Goal: Use online tool/utility: Utilize a website feature to perform a specific function

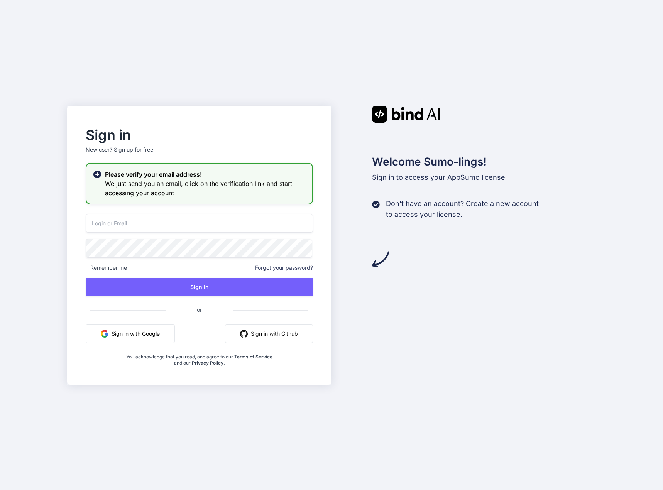
click at [133, 227] on input "email" at bounding box center [199, 223] width 227 height 19
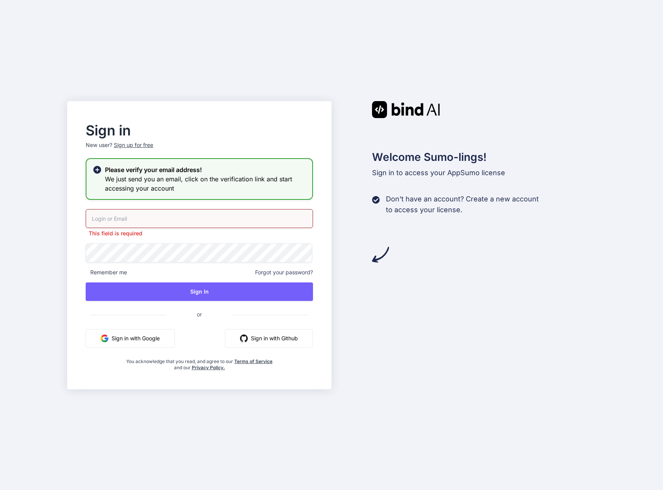
type input "[PERSON_NAME][EMAIL_ADDRESS][DOMAIN_NAME]"
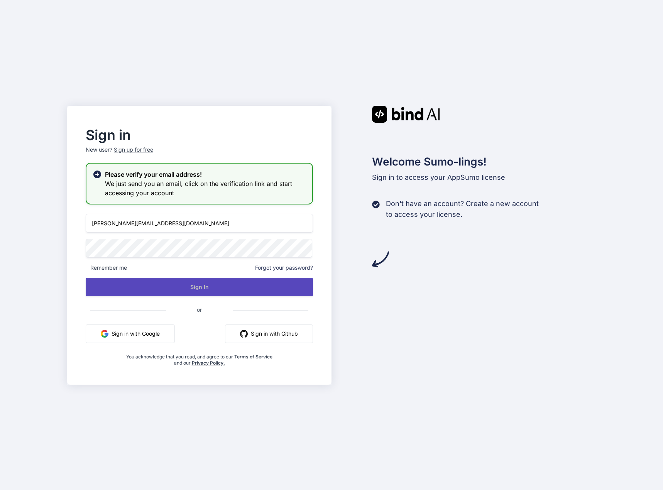
click at [133, 288] on button "Sign In" at bounding box center [199, 287] width 227 height 19
click at [170, 286] on button "Sign In" at bounding box center [199, 287] width 227 height 19
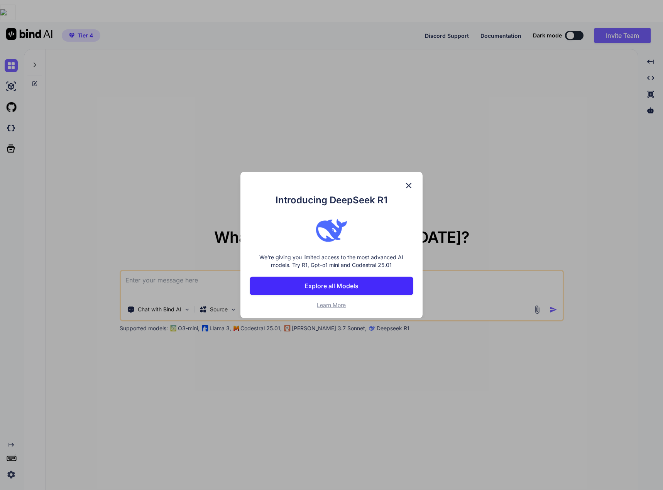
click at [409, 186] on img at bounding box center [408, 185] width 9 height 9
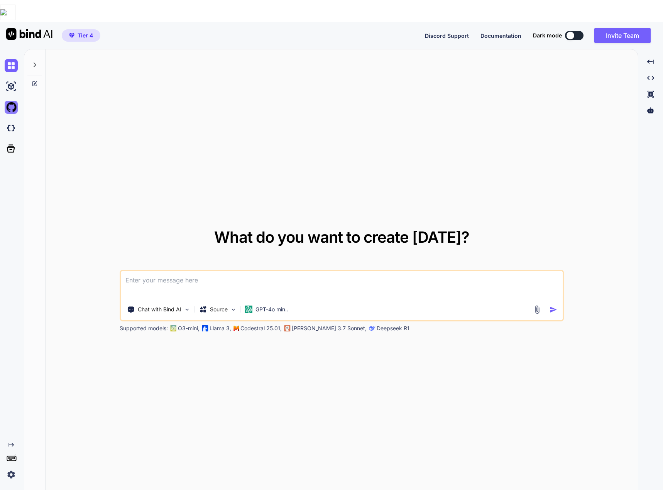
click at [12, 101] on img at bounding box center [11, 107] width 13 height 13
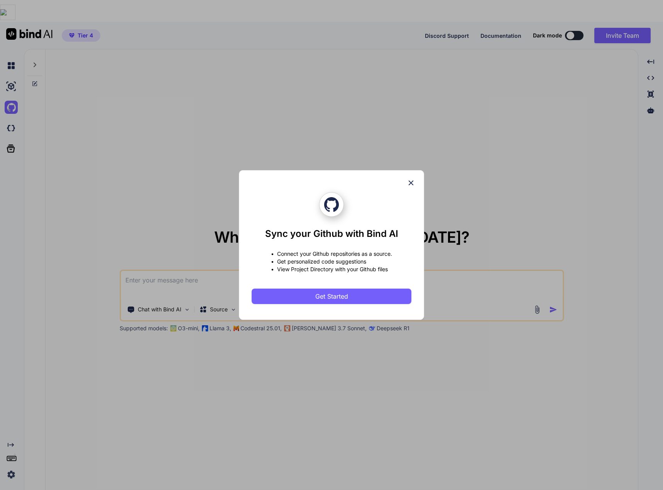
click at [412, 183] on icon at bounding box center [411, 183] width 5 height 5
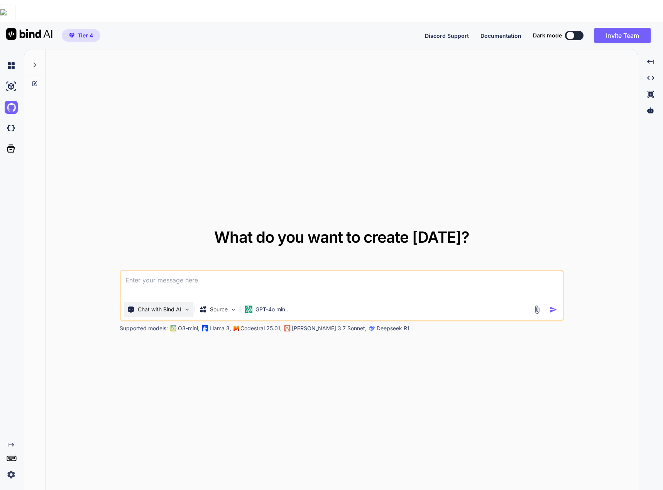
click at [163, 306] on p "Chat with Bind AI" at bounding box center [160, 310] width 44 height 8
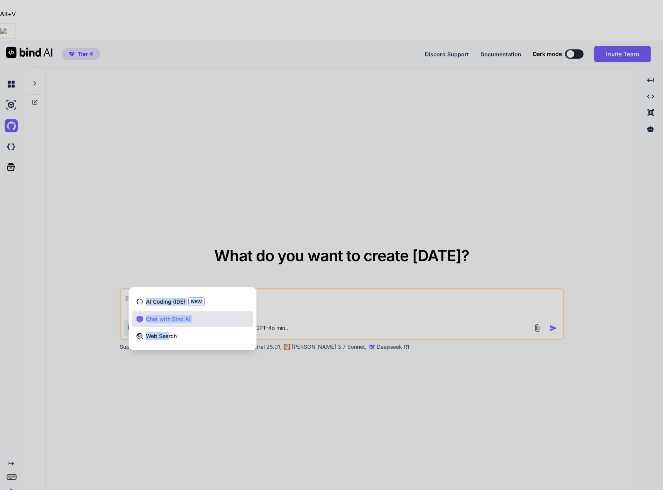
drag, startPoint x: 169, startPoint y: 297, endPoint x: 169, endPoint y: 382, distance: 84.9
click at [169, 382] on div "What do you want to create today? Chat with Bind AI Source GPT-4o min.. Support…" at bounding box center [342, 299] width 593 height 463
click at [176, 373] on div at bounding box center [331, 245] width 663 height 490
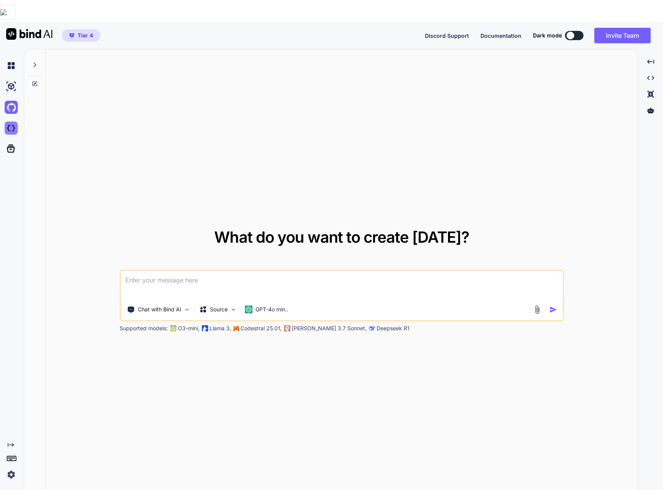
click at [10, 122] on img at bounding box center [11, 128] width 13 height 13
click at [223, 306] on p "Source" at bounding box center [219, 310] width 18 height 8
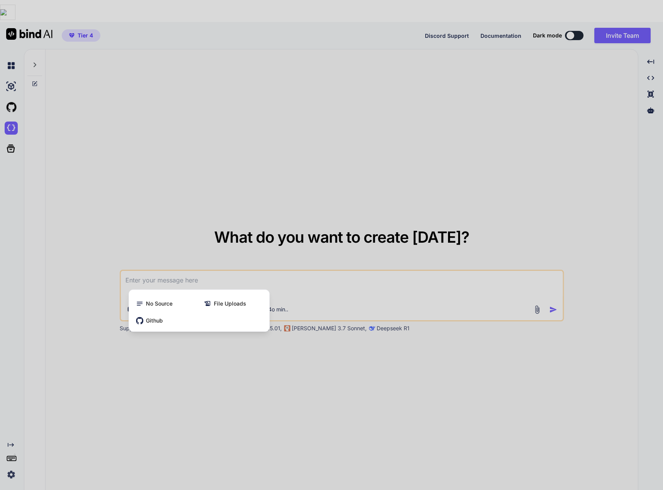
click at [272, 234] on div at bounding box center [331, 245] width 663 height 490
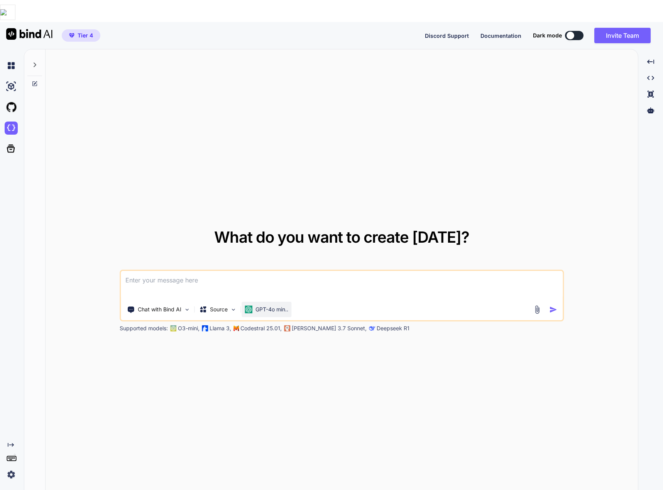
click at [257, 302] on div "GPT-4o min.." at bounding box center [267, 309] width 50 height 15
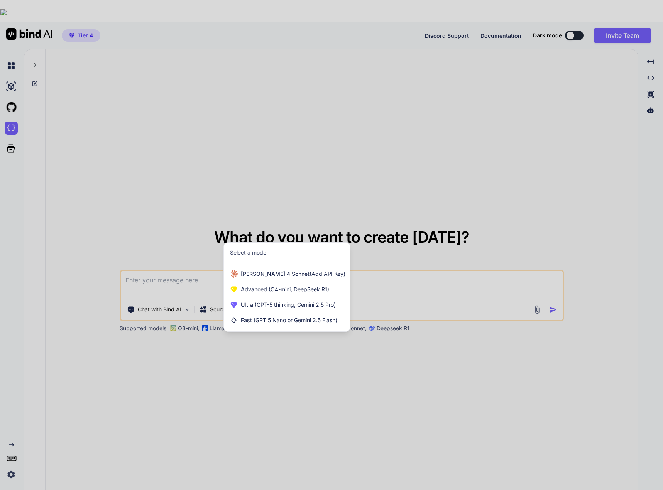
click at [224, 177] on div at bounding box center [331, 245] width 663 height 490
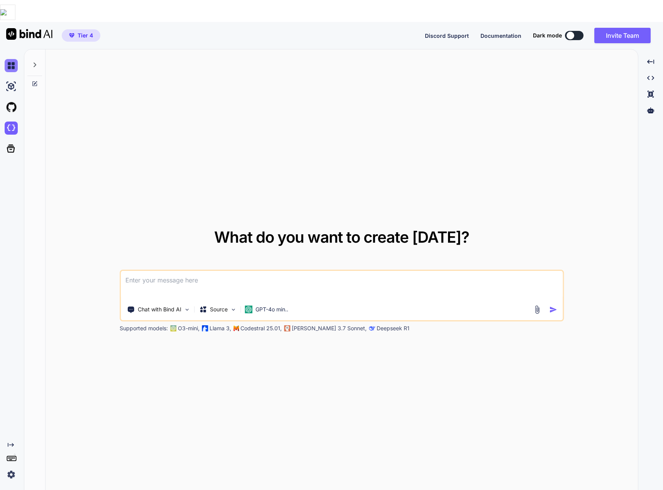
click at [7, 59] on img at bounding box center [11, 65] width 13 height 13
click at [9, 59] on img at bounding box center [11, 65] width 13 height 13
click at [286, 92] on div "What do you want to create today? Chat with Bind AI Source GPT-4o min.. Support…" at bounding box center [342, 280] width 593 height 463
click at [185, 307] on img at bounding box center [187, 310] width 7 height 7
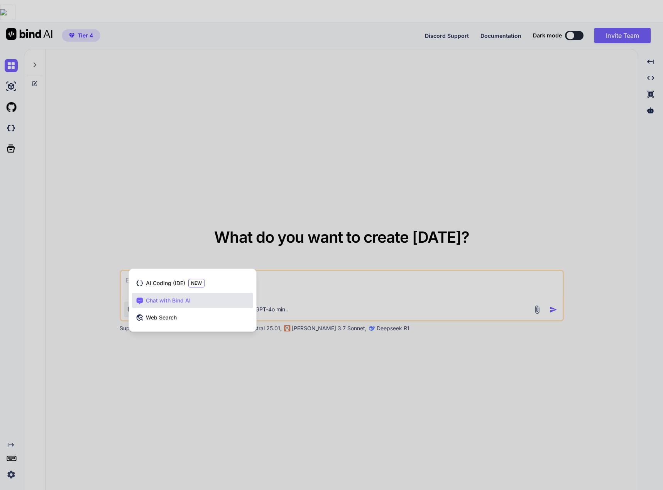
click at [286, 366] on div at bounding box center [331, 245] width 663 height 490
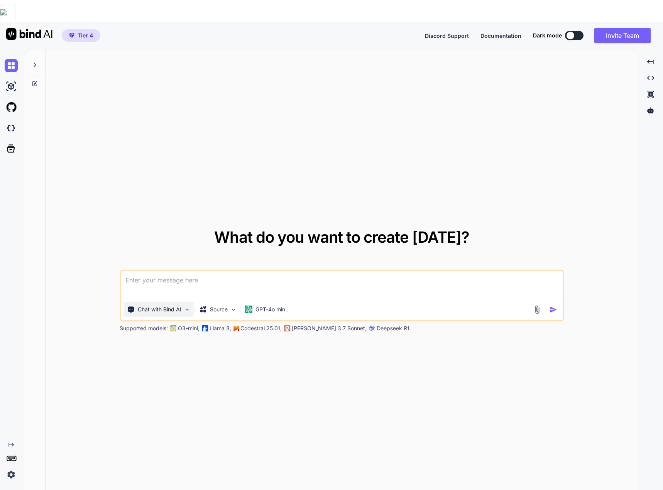
click at [191, 302] on div "Chat with Bind AI" at bounding box center [158, 309] width 69 height 15
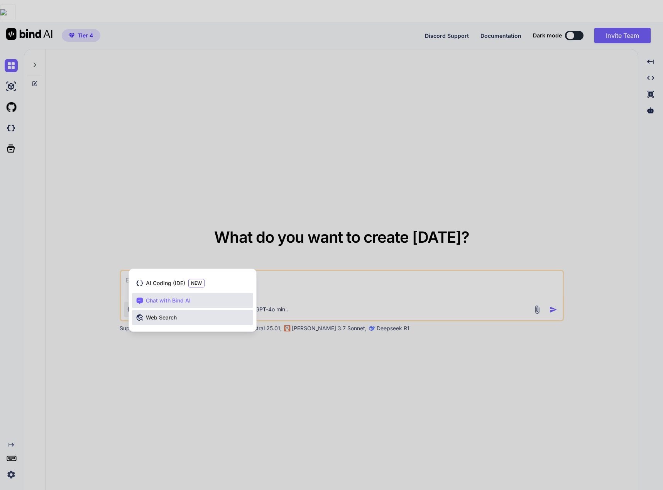
click at [188, 310] on div "Web Search" at bounding box center [192, 317] width 121 height 15
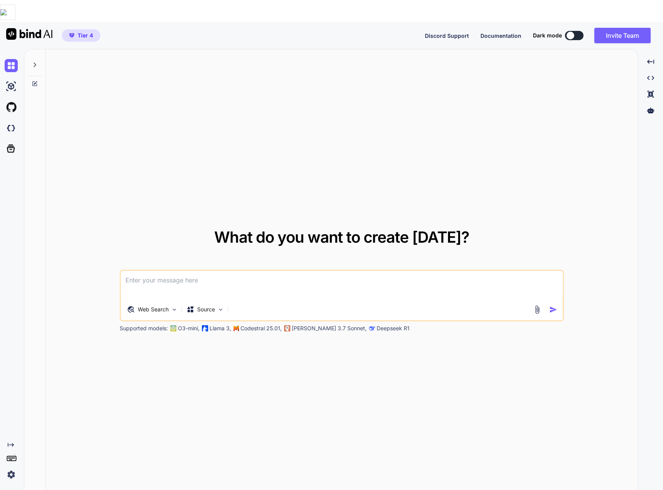
click at [14, 468] on img at bounding box center [11, 474] width 13 height 13
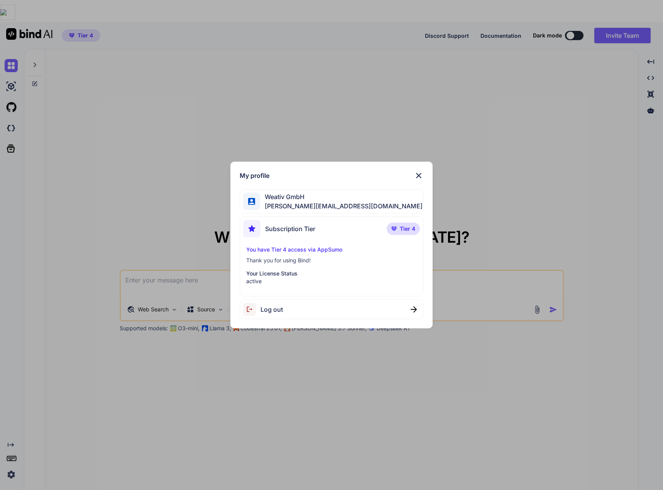
click at [421, 176] on img at bounding box center [418, 175] width 9 height 9
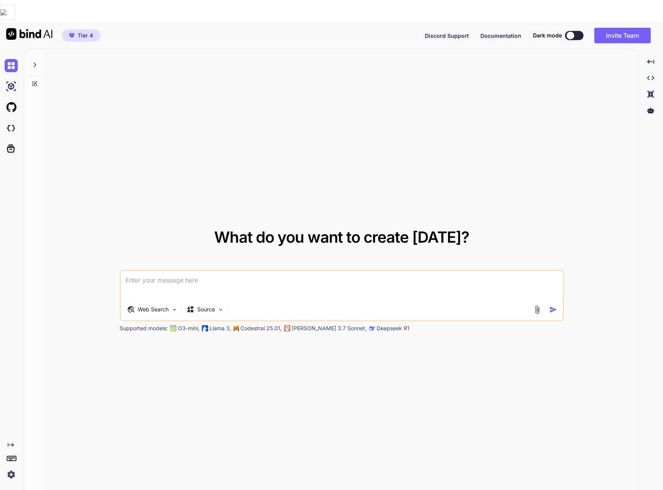
click at [240, 271] on textarea at bounding box center [342, 285] width 442 height 29
type textarea "recherchiere ausfühlrlich und suche alles was du über automatisch erstellung vo…"
click at [553, 306] on img "button" at bounding box center [553, 310] width 8 height 8
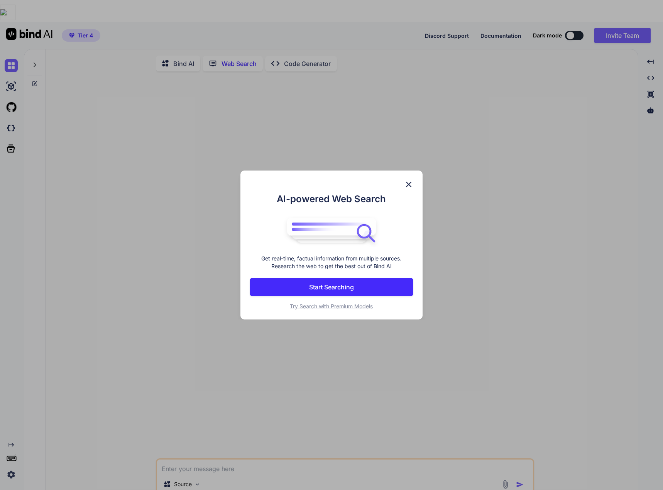
scroll to position [3, 0]
drag, startPoint x: 374, startPoint y: 284, endPoint x: 379, endPoint y: 284, distance: 4.2
click at [376, 284] on button "Start Searching" at bounding box center [332, 287] width 164 height 19
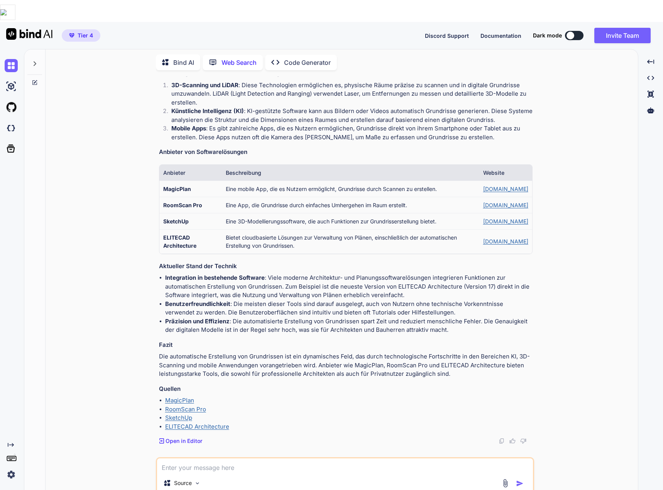
scroll to position [86, 0]
click at [217, 459] on textarea at bounding box center [345, 466] width 376 height 14
type textarea "mir geht es darum aus schlechten grundrissvorlagen tolle verkaufsfördernde möbl…"
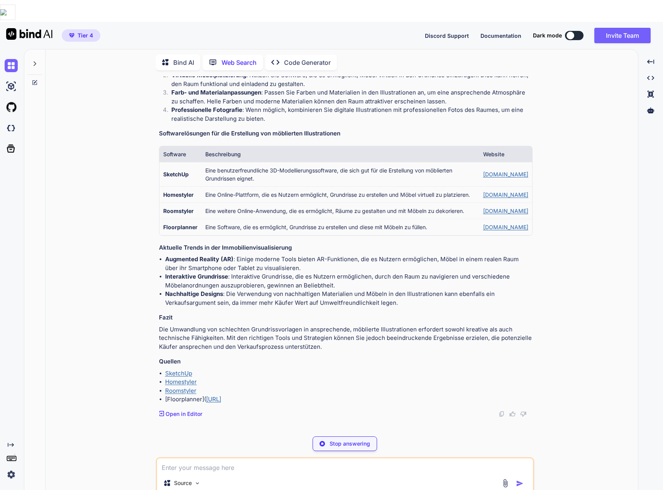
scroll to position [546, 0]
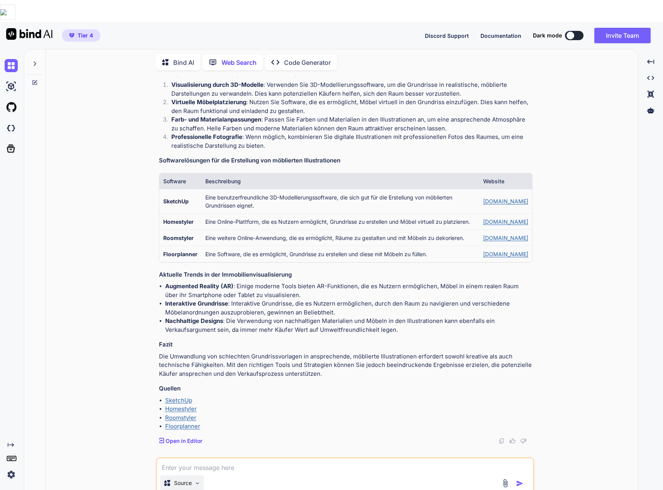
click at [201, 476] on div "Source" at bounding box center [182, 483] width 44 height 15
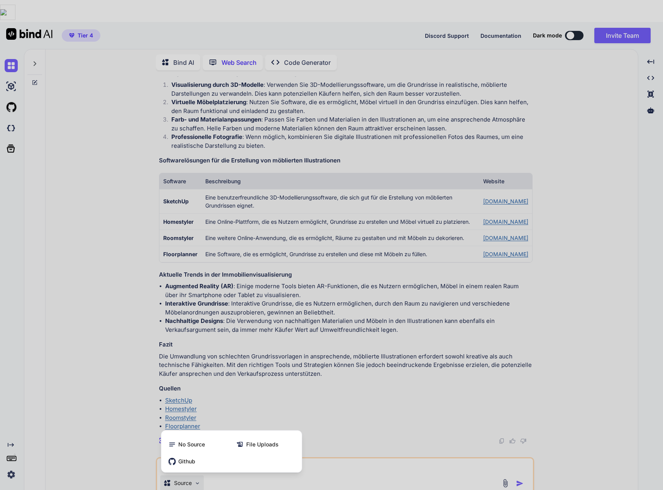
click at [132, 138] on div at bounding box center [331, 245] width 663 height 490
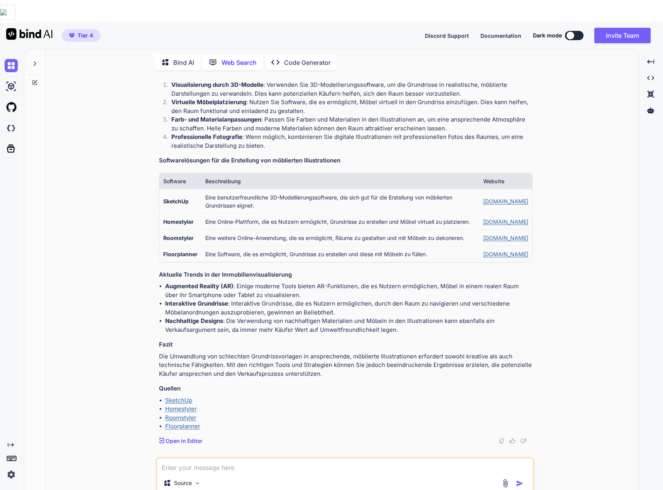
click at [228, 58] on p "Web Search" at bounding box center [239, 62] width 35 height 9
click at [287, 58] on p "Code Generator" at bounding box center [307, 62] width 47 height 9
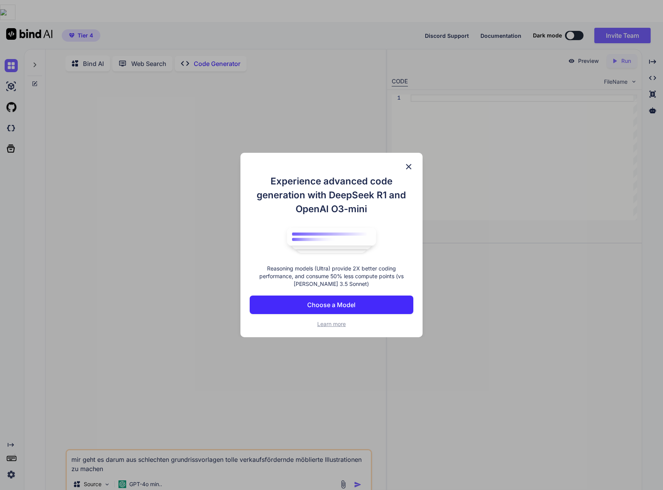
click at [337, 308] on p "Choose a Model" at bounding box center [331, 304] width 48 height 9
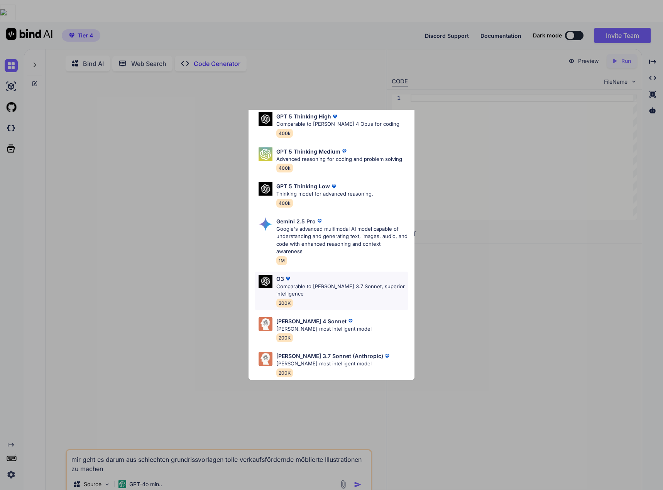
scroll to position [78, 0]
click at [73, 120] on div "Ultra Models GPT 5 OpenAI's best AI model, matches Claude 4 Sonnet in Intellige…" at bounding box center [331, 245] width 663 height 490
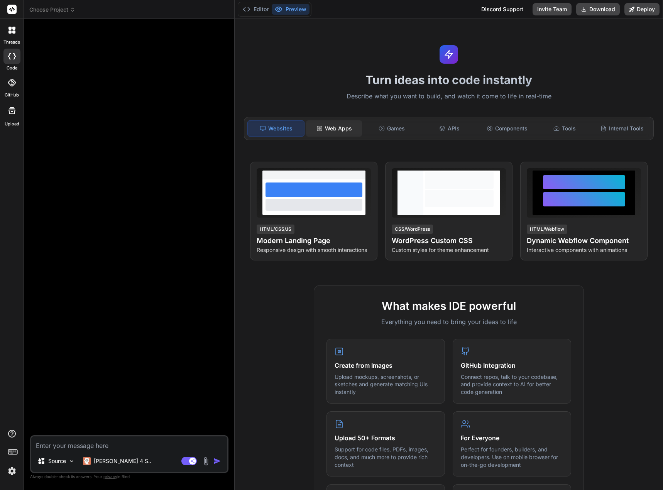
click at [332, 132] on div "Web Apps" at bounding box center [334, 128] width 56 height 16
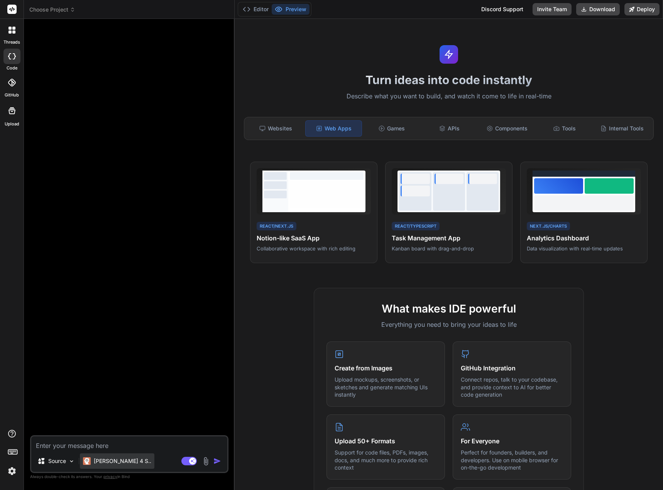
type textarea "x"
